Goal: Information Seeking & Learning: Find specific fact

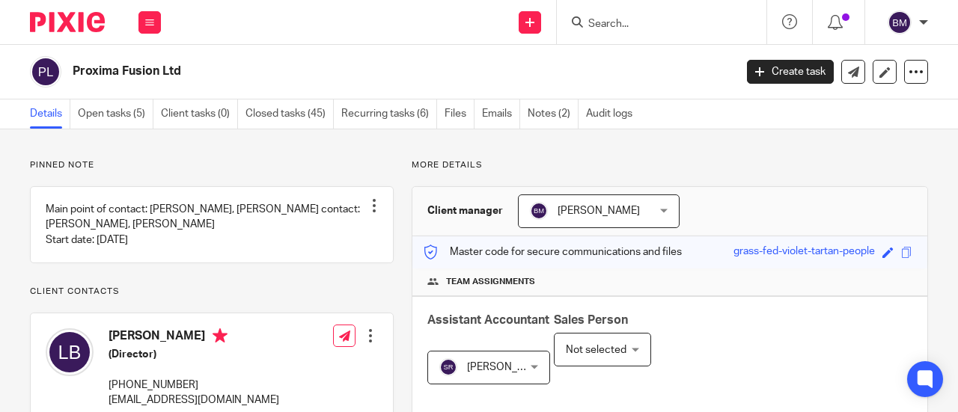
drag, startPoint x: 614, startPoint y: 35, endPoint x: 616, endPoint y: 25, distance: 9.8
click at [614, 30] on div at bounding box center [661, 22] width 209 height 44
click at [616, 25] on input "Search" at bounding box center [654, 24] width 135 height 13
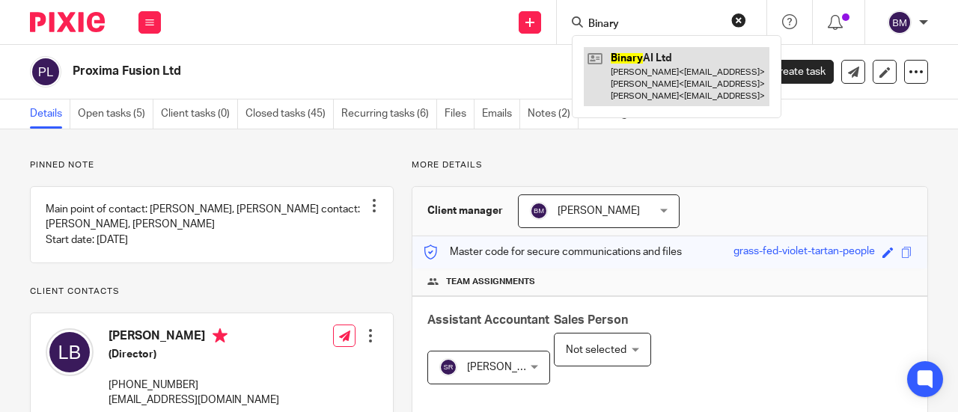
type input "Binary"
click at [679, 70] on link at bounding box center [677, 76] width 186 height 59
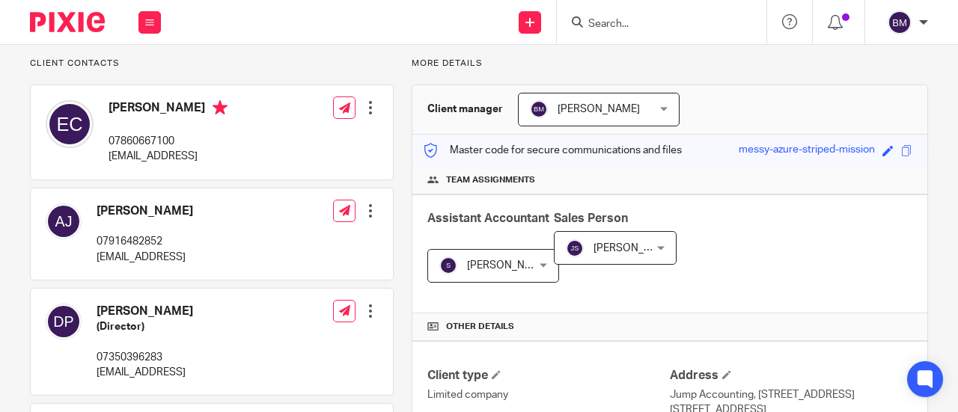
scroll to position [75, 0]
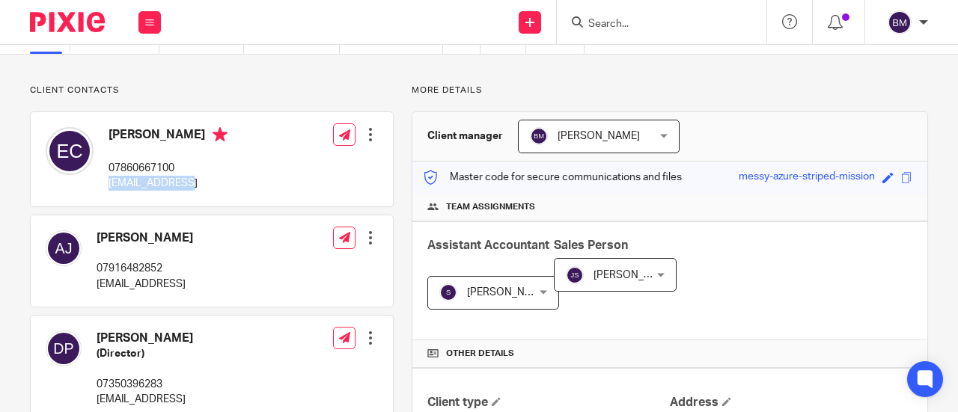
drag, startPoint x: 193, startPoint y: 182, endPoint x: 103, endPoint y: 183, distance: 89.8
click at [103, 183] on div "Esme Craggs 07860667100 esme@reveng.ai" at bounding box center [137, 159] width 182 height 79
copy p "[EMAIL_ADDRESS]"
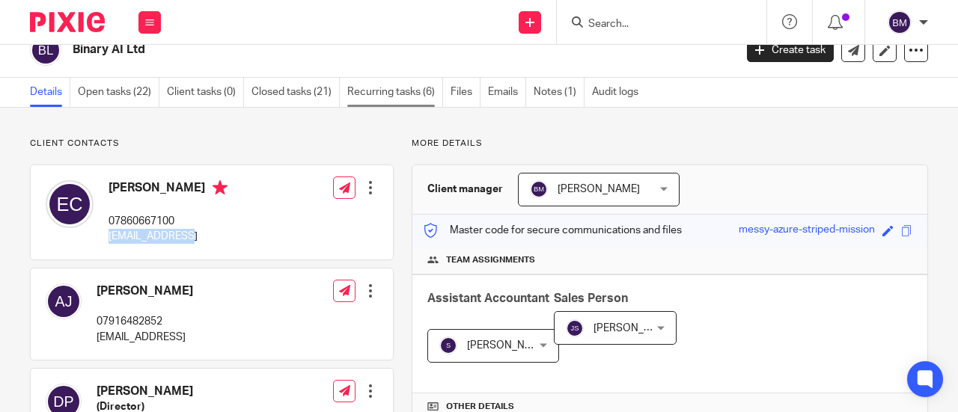
scroll to position [0, 0]
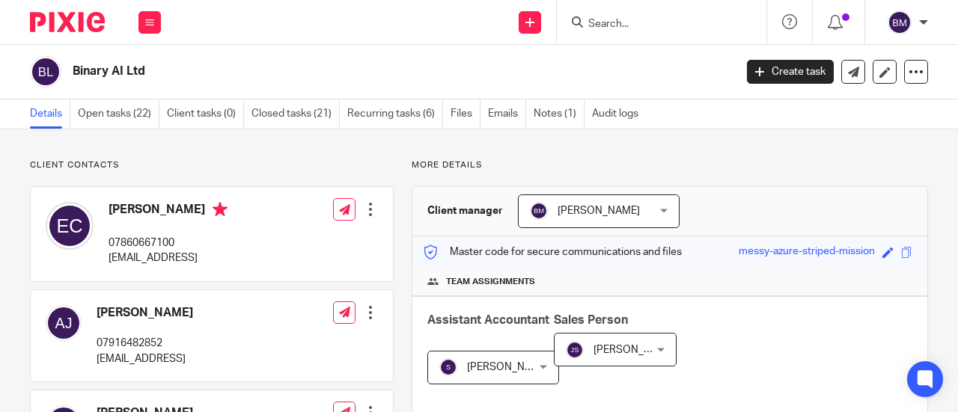
drag, startPoint x: 177, startPoint y: 245, endPoint x: 111, endPoint y: 239, distance: 66.1
click at [111, 239] on p "07860667100" at bounding box center [167, 243] width 119 height 15
copy p "07860667100"
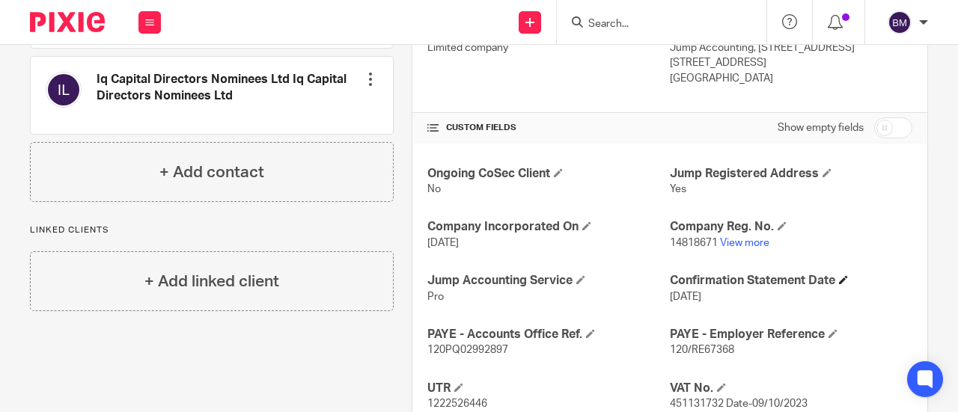
scroll to position [524, 0]
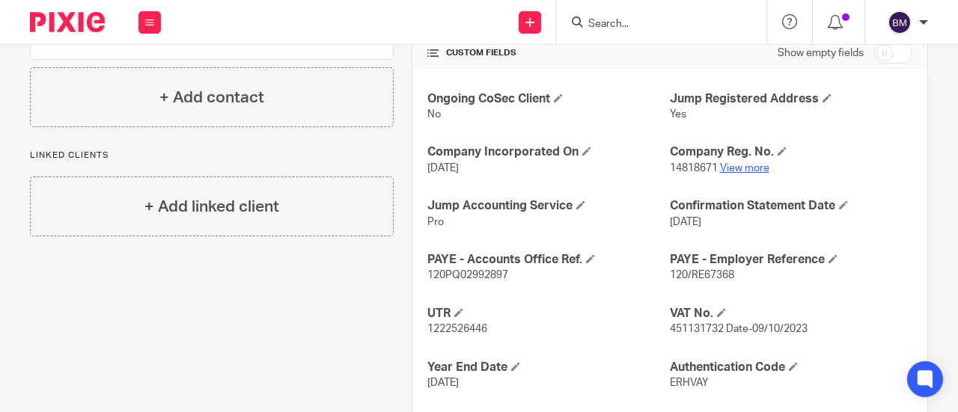
click at [736, 167] on link "View more" at bounding box center [744, 168] width 49 height 10
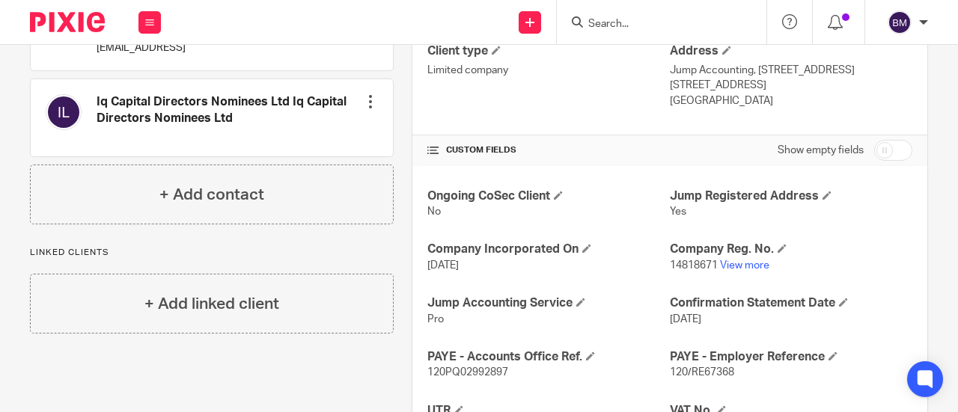
scroll to position [374, 0]
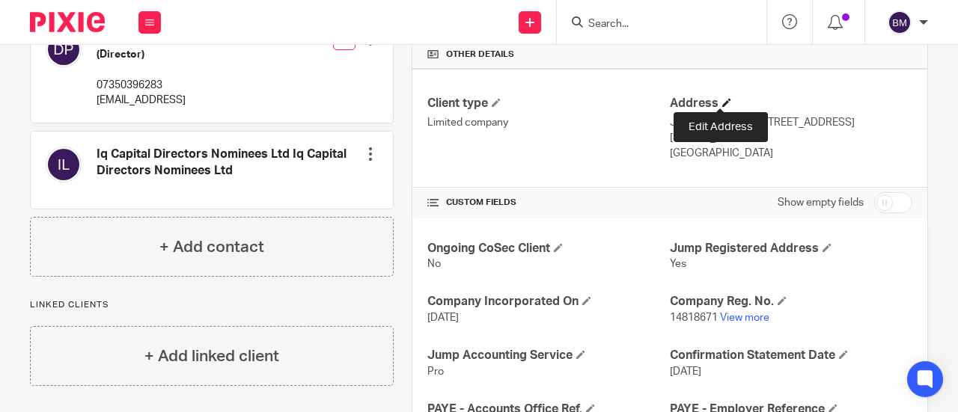
click at [722, 98] on span at bounding box center [726, 102] width 9 height 9
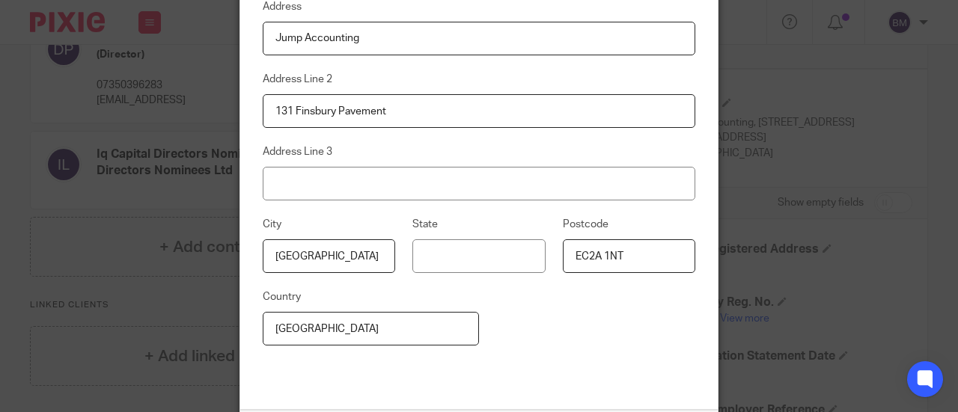
drag, startPoint x: 367, startPoint y: 43, endPoint x: 221, endPoint y: 43, distance: 145.1
click at [221, 43] on div "Edit address Address Jump Accounting Address Line 2 131 Finsbury Pavement Addre…" at bounding box center [479, 206] width 958 height 412
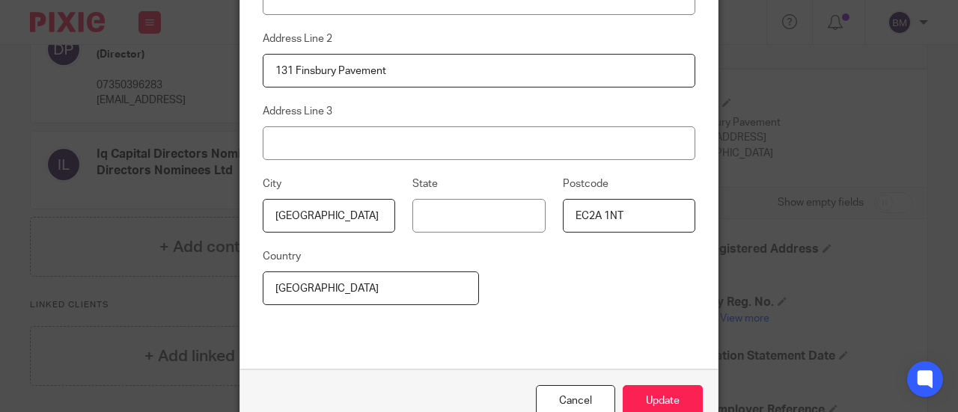
scroll to position [61, 0]
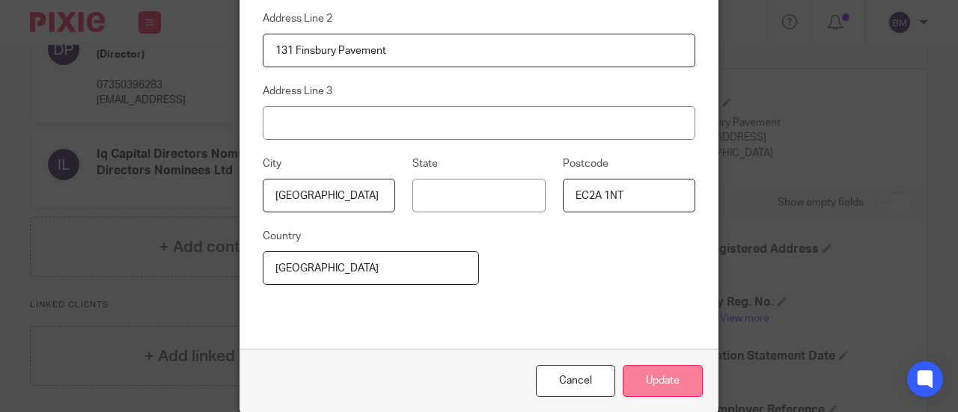
click at [660, 379] on button "Update" at bounding box center [662, 381] width 80 height 32
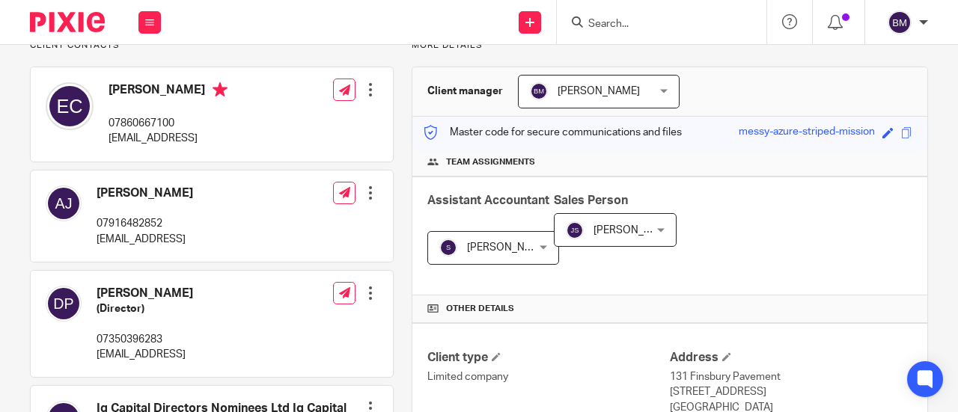
scroll to position [0, 0]
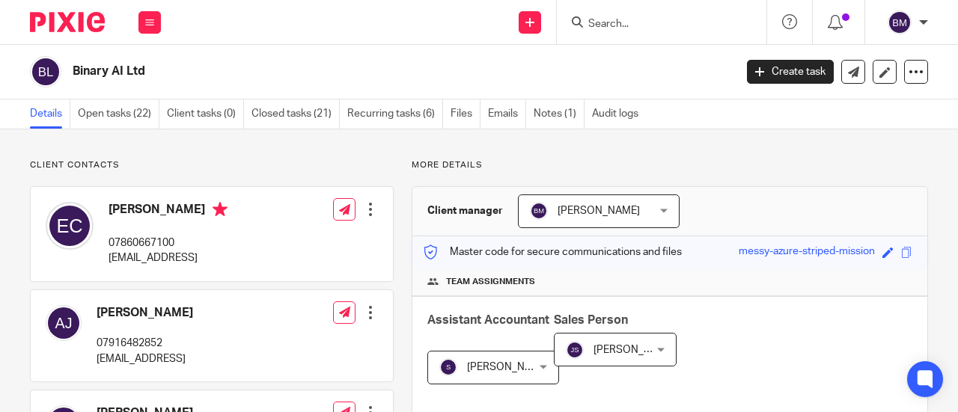
drag, startPoint x: 154, startPoint y: 73, endPoint x: 43, endPoint y: 68, distance: 110.8
click at [43, 68] on div "Binary AI Ltd" at bounding box center [377, 71] width 694 height 31
click at [201, 69] on h2 "Binary AI Ltd" at bounding box center [333, 72] width 521 height 16
drag, startPoint x: 141, startPoint y: 75, endPoint x: 75, endPoint y: 73, distance: 65.9
click at [75, 73] on h2 "Binary AI Ltd" at bounding box center [333, 72] width 521 height 16
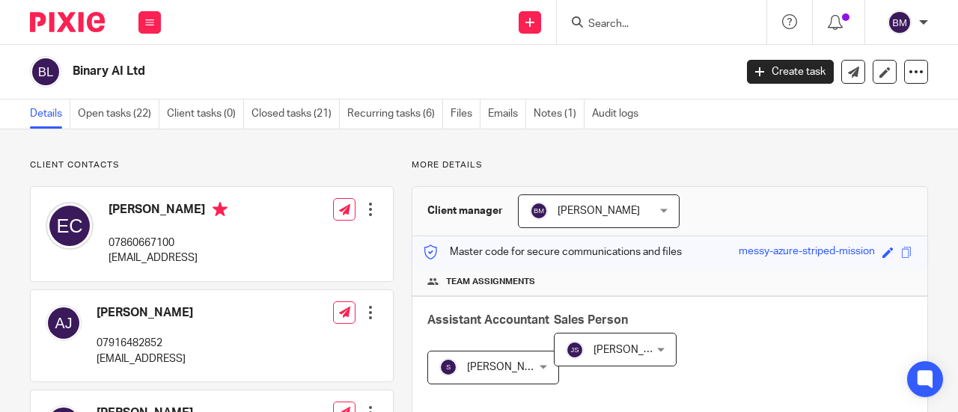
copy h2 "Binary AI Ltd"
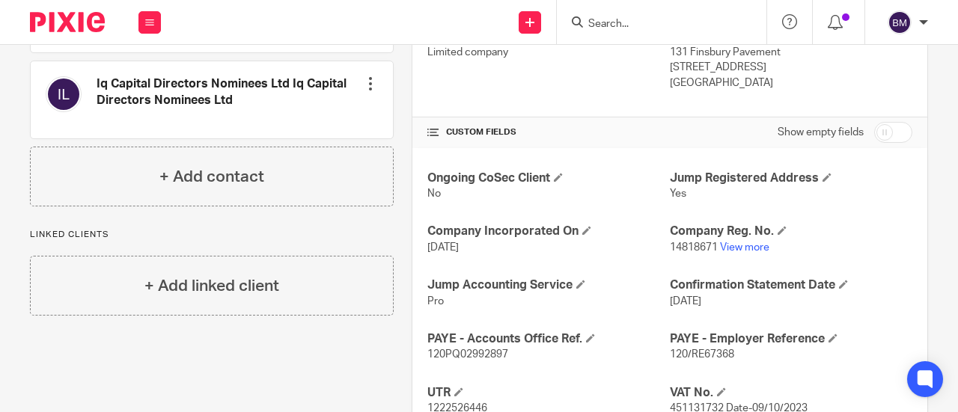
scroll to position [524, 0]
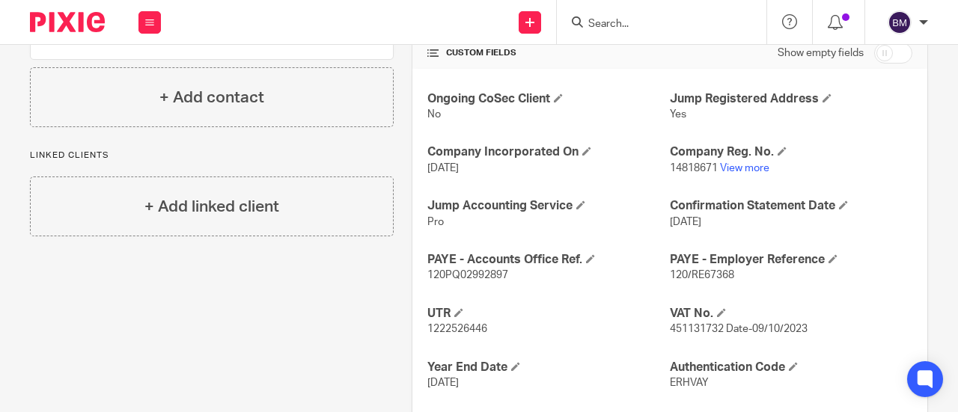
click at [320, 289] on div "Client contacts Amber Jayne 07916482852 amber@reveng.ai Edit contact Create cli…" at bounding box center [204, 79] width 382 height 886
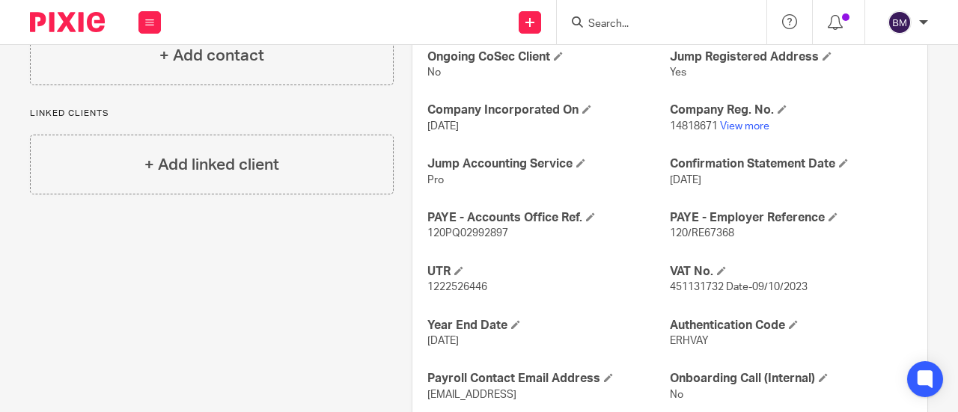
scroll to position [599, 0]
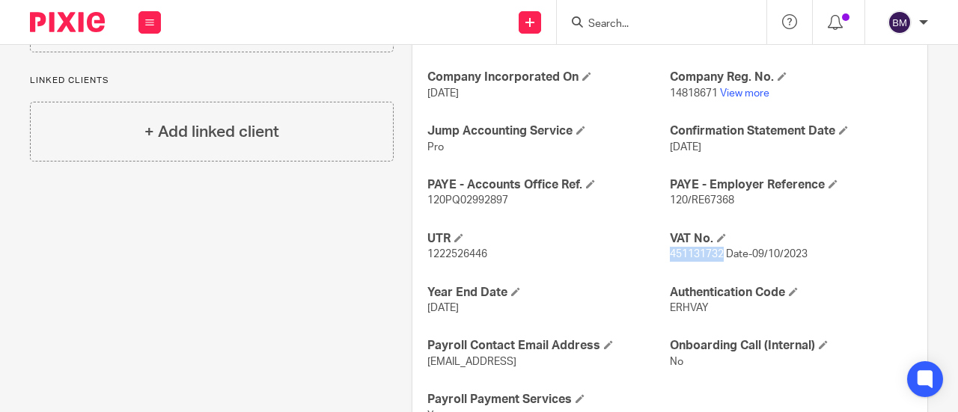
drag, startPoint x: 717, startPoint y: 252, endPoint x: 663, endPoint y: 256, distance: 54.0
click at [670, 256] on span "451131732 Date-09/10/2023" at bounding box center [739, 254] width 138 height 10
copy span "451131732"
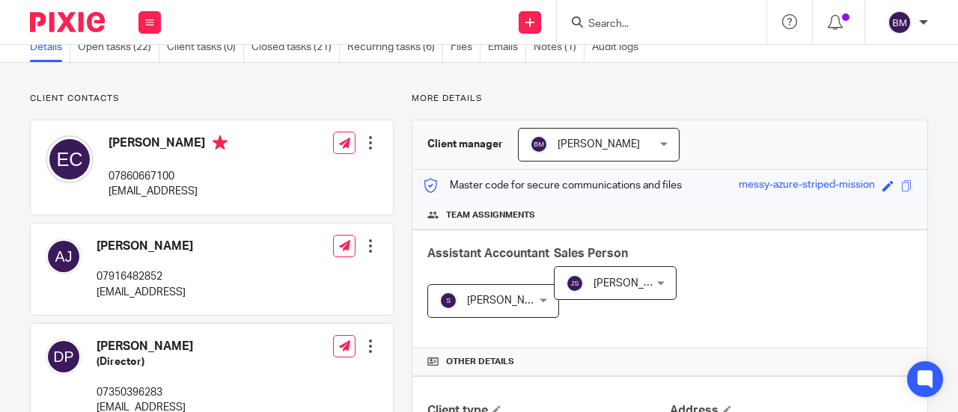
scroll to position [0, 0]
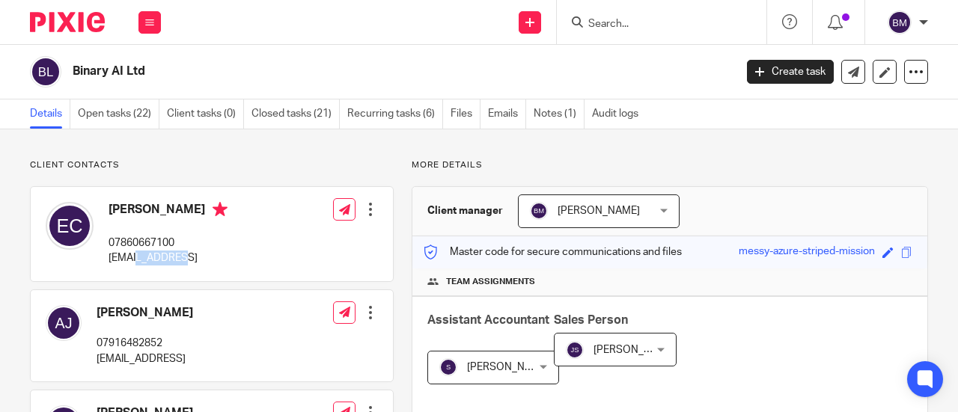
drag, startPoint x: 183, startPoint y: 258, endPoint x: 142, endPoint y: 257, distance: 40.4
click at [142, 257] on p "[EMAIL_ADDRESS]" at bounding box center [167, 258] width 119 height 15
click at [198, 261] on p "[EMAIL_ADDRESS]" at bounding box center [167, 258] width 119 height 15
drag, startPoint x: 193, startPoint y: 259, endPoint x: 111, endPoint y: 255, distance: 82.4
click at [111, 255] on p "[EMAIL_ADDRESS]" at bounding box center [167, 258] width 119 height 15
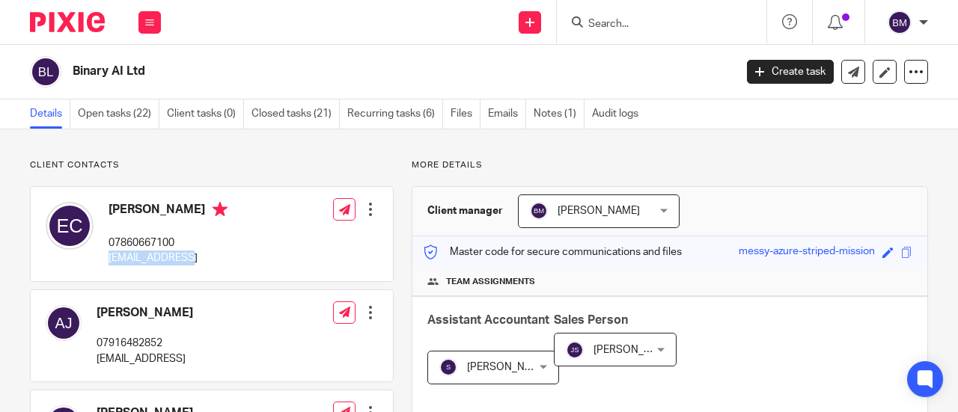
copy p "[EMAIL_ADDRESS]"
click at [655, 26] on input "Search" at bounding box center [654, 24] width 135 height 13
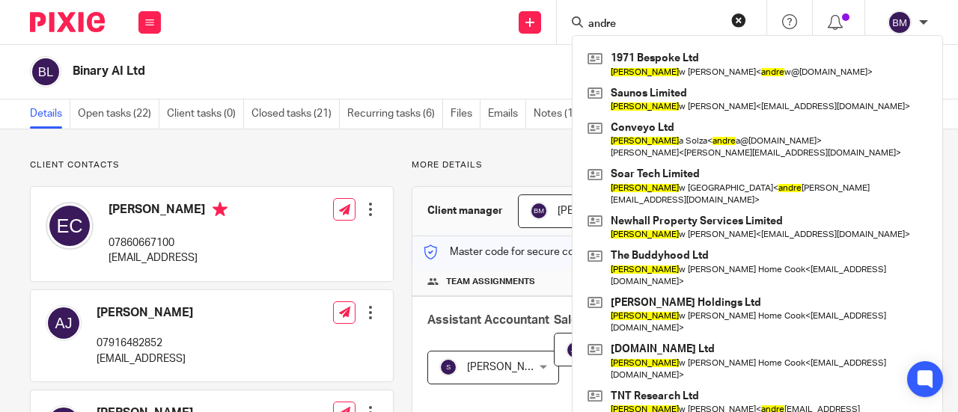
type input "andre"
click at [307, 176] on div "Client contacts Amber Jayne 07916482852 amber@reveng.ai Edit contact Create cli…" at bounding box center [212, 405] width 364 height 492
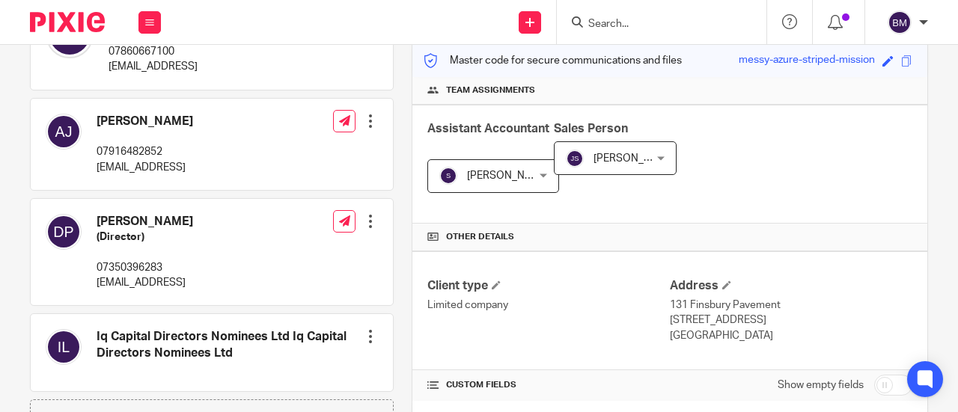
scroll to position [211, 0]
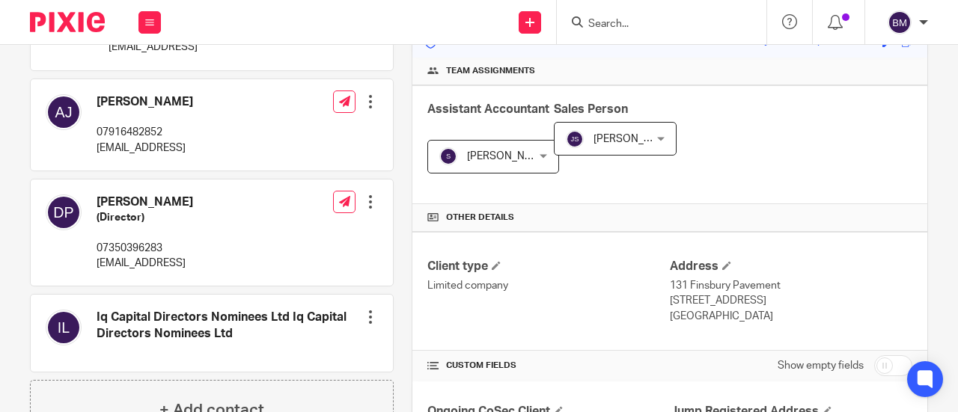
drag, startPoint x: 752, startPoint y: 303, endPoint x: 704, endPoint y: 296, distance: 48.5
click at [704, 296] on p "London, EC2A 1NT" at bounding box center [791, 300] width 242 height 15
copy p "EC2A 1NT"
click at [742, 180] on div "Assistant Accountant Subashree B Subashree B Not selected Aashish A Abinandhana…" at bounding box center [669, 144] width 515 height 119
drag, startPoint x: 777, startPoint y: 278, endPoint x: 667, endPoint y: 284, distance: 109.4
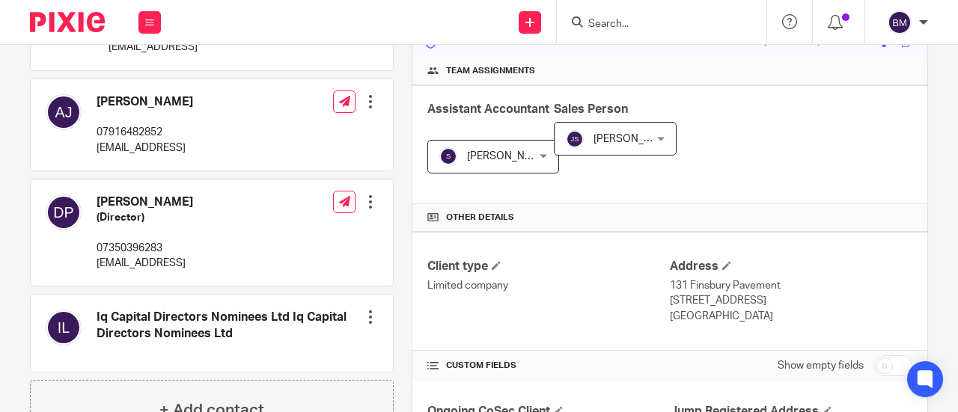
click at [670, 284] on p "131 Finsbury Pavement" at bounding box center [791, 285] width 242 height 15
drag, startPoint x: 862, startPoint y: 270, endPoint x: 807, endPoint y: 278, distance: 55.2
click at [856, 270] on h4 "Address" at bounding box center [791, 267] width 242 height 16
drag, startPoint x: 698, startPoint y: 296, endPoint x: 671, endPoint y: 278, distance: 32.4
click at [654, 281] on div "Client type Limited company Address 131 Finsbury Pavement London, EC2A 1NT Unit…" at bounding box center [669, 292] width 515 height 120
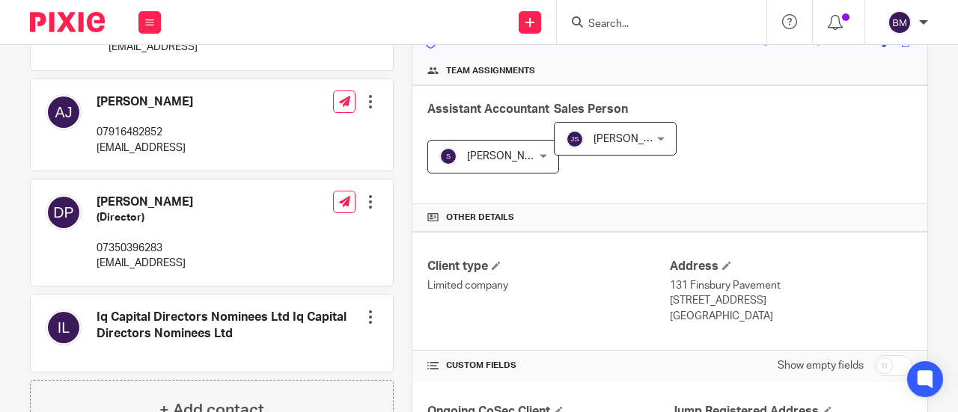
click at [673, 278] on p "131 Finsbury Pavement" at bounding box center [791, 285] width 242 height 15
drag, startPoint x: 697, startPoint y: 297, endPoint x: 664, endPoint y: 279, distance: 38.2
click at [670, 279] on div "Address 131 Finsbury Pavement London, EC2A 1NT United Kingdom" at bounding box center [791, 292] width 242 height 66
copy div "131 Finsbury Pavement London"
click at [193, 246] on p "07350396283" at bounding box center [145, 248] width 97 height 15
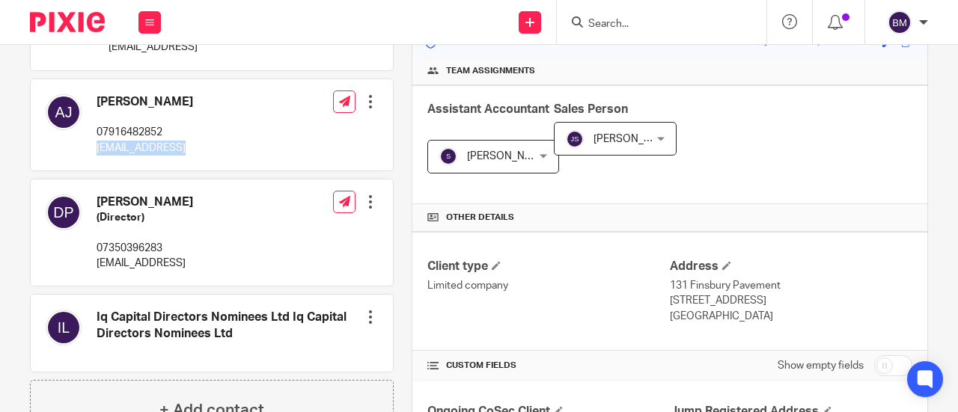
drag, startPoint x: 180, startPoint y: 144, endPoint x: 91, endPoint y: 140, distance: 89.1
click at [91, 140] on div "Amber Jayne 07916482852 amber@reveng.ai Edit contact Create client from contact…" at bounding box center [212, 124] width 362 height 91
drag, startPoint x: 102, startPoint y: 138, endPoint x: 205, endPoint y: 117, distance: 105.3
click at [205, 117] on div "Amber Jayne 07916482852 amber@reveng.ai Edit contact Create client from contact…" at bounding box center [212, 124] width 362 height 91
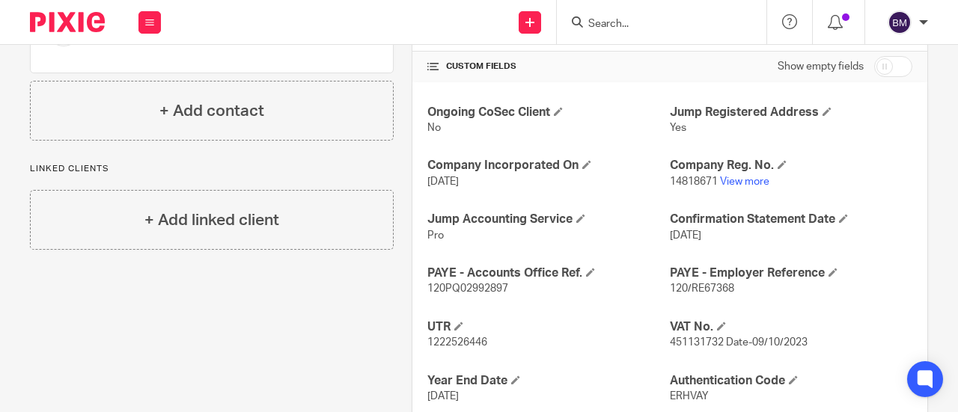
scroll to position [585, 0]
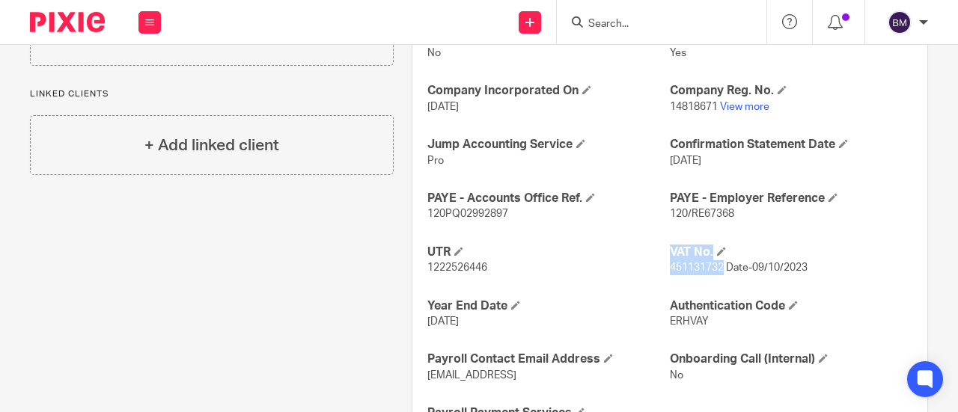
drag, startPoint x: 714, startPoint y: 266, endPoint x: 660, endPoint y: 264, distance: 53.9
click at [660, 264] on div "Ongoing CoSec Client No Jump Registered Address Yes Company Incorporated On 21 …" at bounding box center [669, 233] width 515 height 452
click at [815, 230] on div "Ongoing CoSec Client No Jump Registered Address Yes Company Incorporated On 21 …" at bounding box center [669, 233] width 515 height 452
drag, startPoint x: 717, startPoint y: 263, endPoint x: 664, endPoint y: 263, distance: 53.1
click at [670, 263] on span "451131732 Date-09/10/2023" at bounding box center [739, 268] width 138 height 10
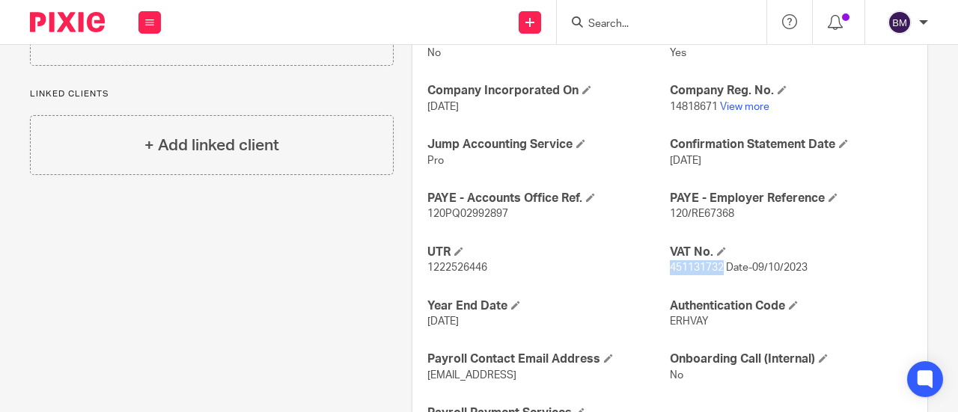
copy span "451131732"
